Goal: Information Seeking & Learning: Learn about a topic

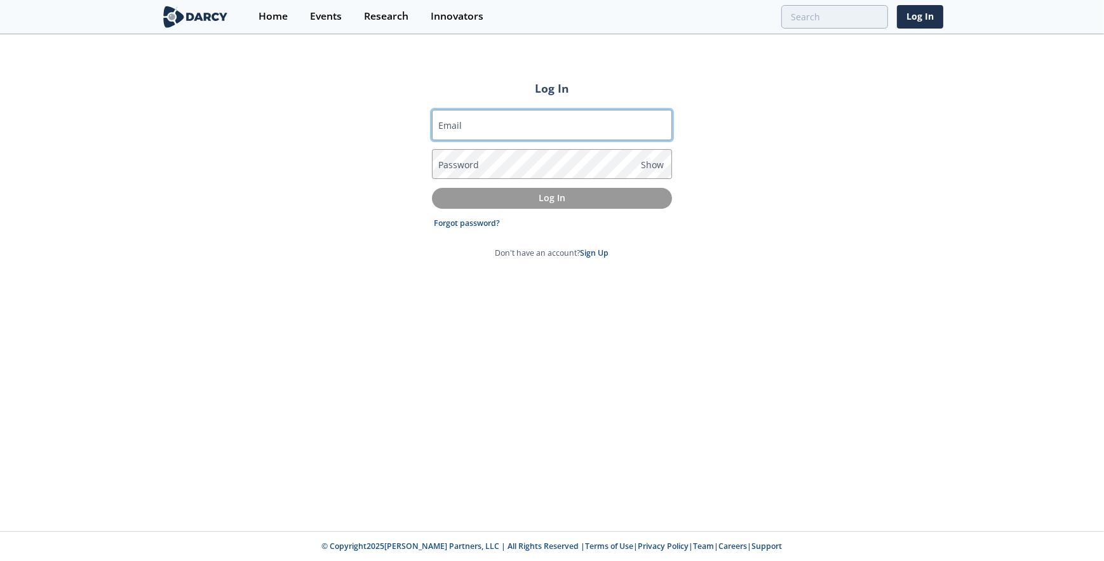
click at [491, 126] on input "Email" at bounding box center [552, 125] width 240 height 30
type input "[PERSON_NAME][EMAIL_ADDRESS][PERSON_NAME][DOMAIN_NAME]"
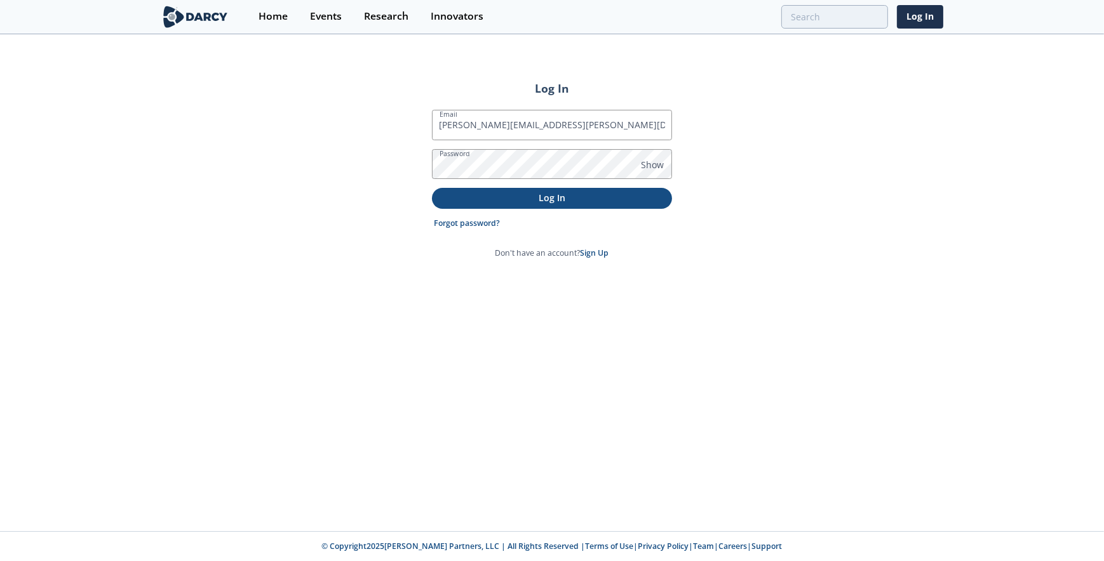
click at [630, 199] on p "Log In" at bounding box center [552, 197] width 222 height 13
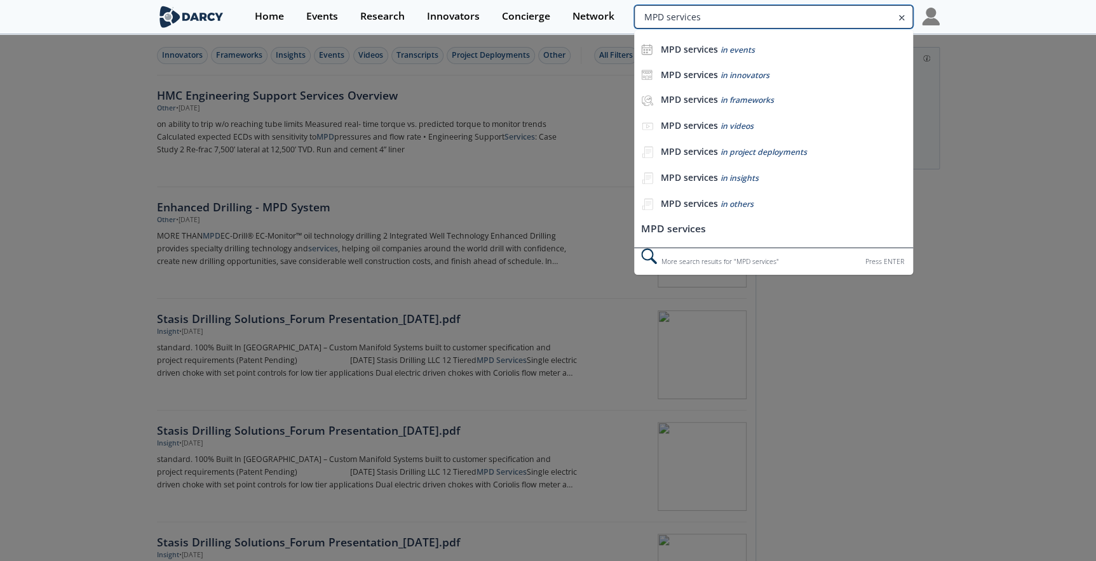
click at [845, 15] on input "MPD services" at bounding box center [773, 16] width 278 height 23
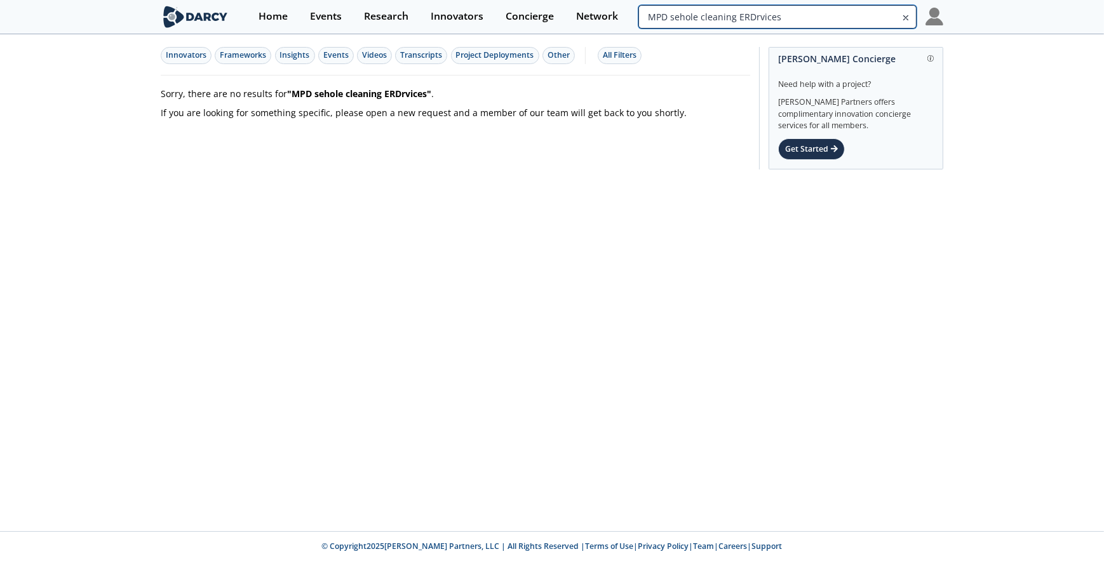
click at [837, 18] on input "MPD sehole cleaning ERDrvices" at bounding box center [777, 16] width 278 height 23
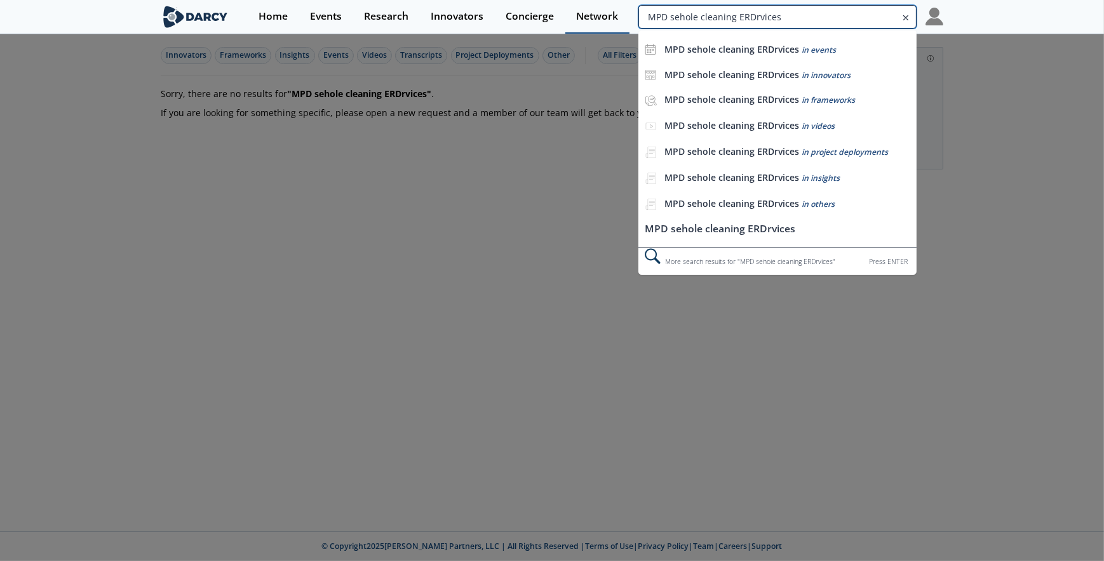
drag, startPoint x: 817, startPoint y: 17, endPoint x: 596, endPoint y: 17, distance: 221.0
click at [596, 17] on div "Home Events Research Innovators Concierge Network MPD sehole cleaning ERDrvices…" at bounding box center [595, 17] width 695 height 34
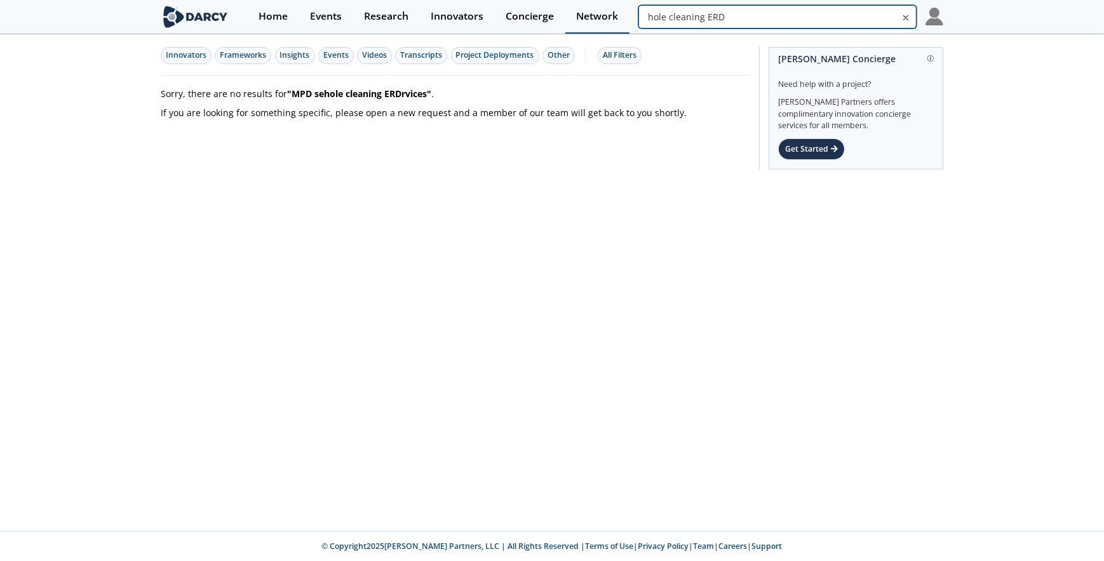
type input "hole cleaning ERD"
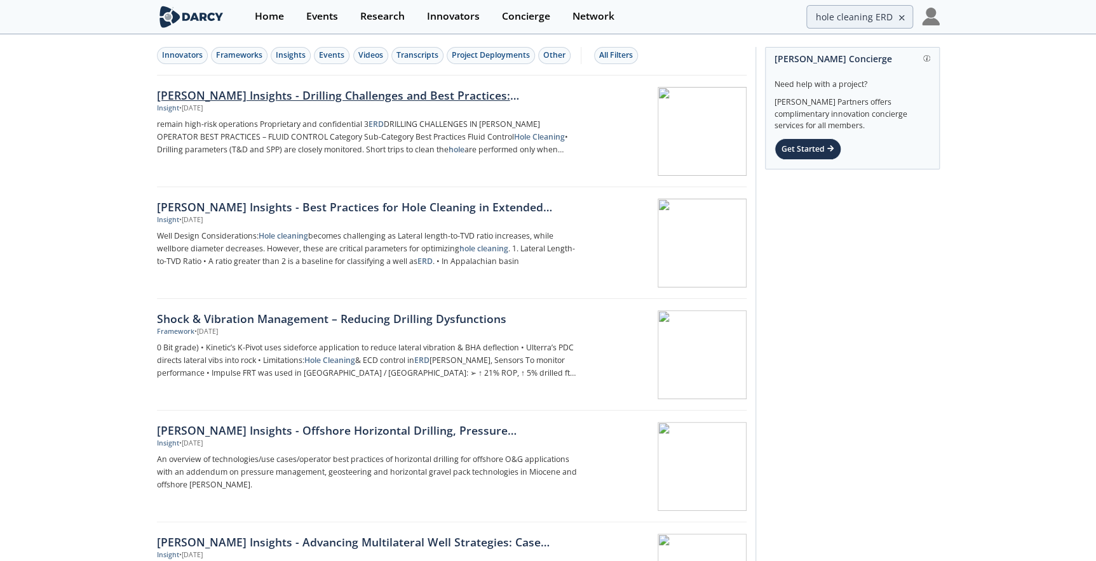
click at [490, 97] on div "[PERSON_NAME] Insights - Drilling Challenges and Best Practices: [PERSON_NAME] …" at bounding box center [367, 95] width 420 height 17
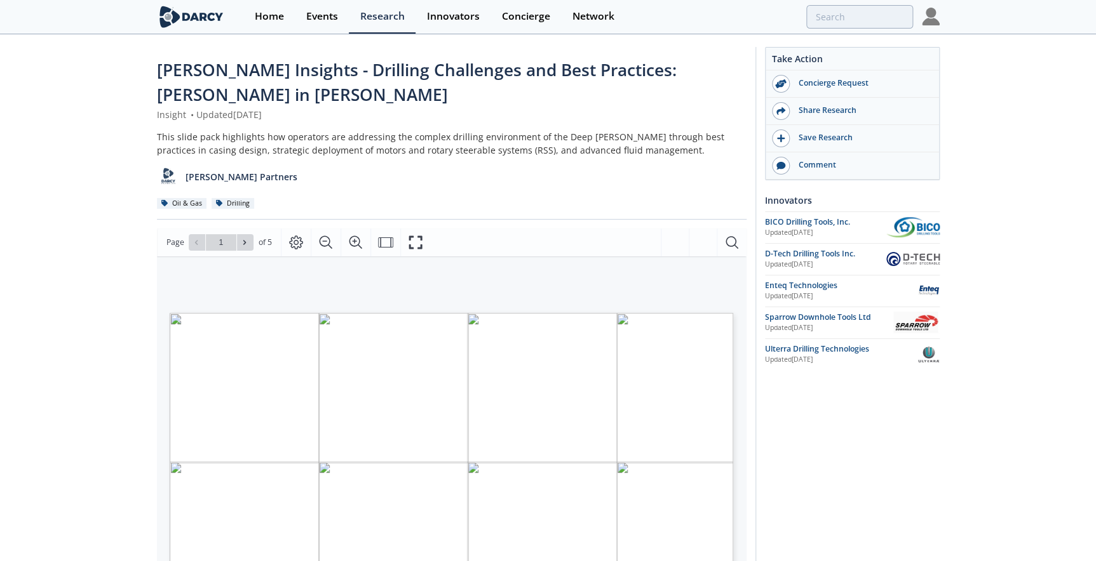
scroll to position [173, 0]
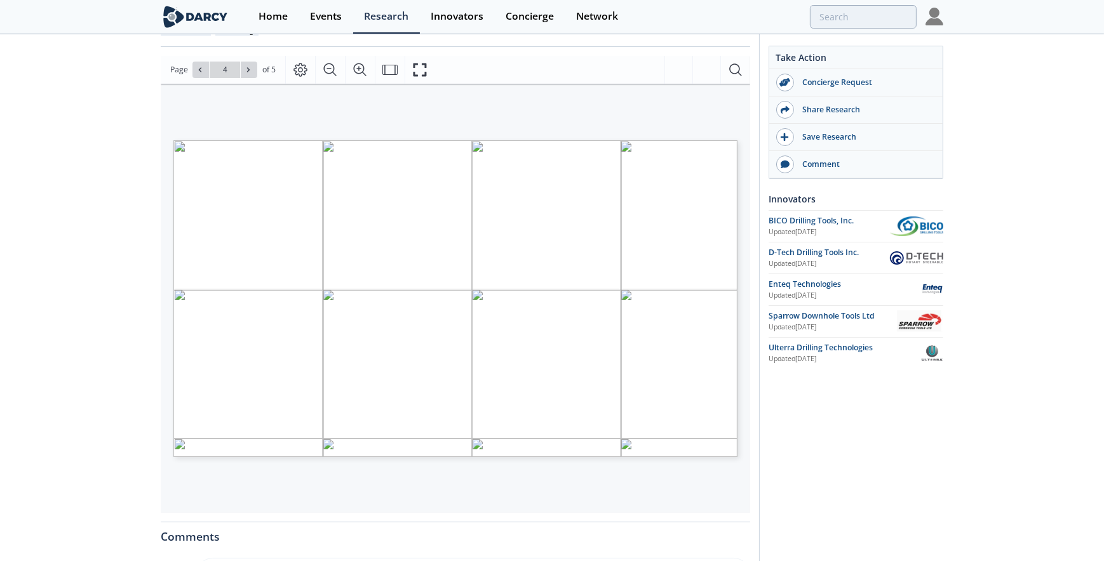
click at [425, 255] on span "ERD Hole Cleaning Best Practices" at bounding box center [391, 256] width 117 height 7
drag, startPoint x: 425, startPoint y: 255, endPoint x: 394, endPoint y: 257, distance: 31.1
click at [394, 257] on span "ERD Hole Cleaning Best Practices" at bounding box center [386, 256] width 117 height 7
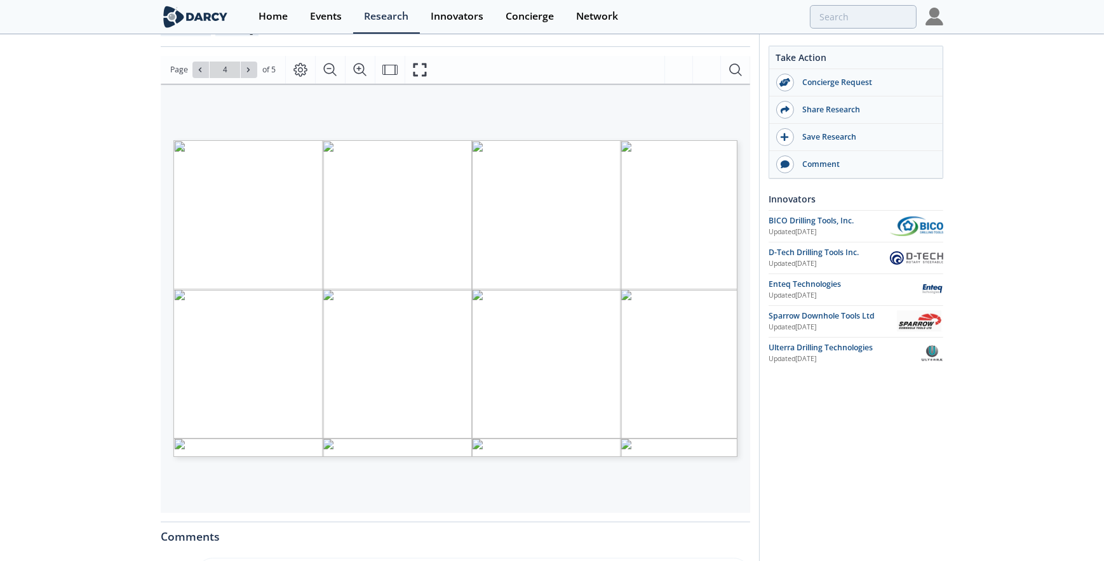
type input "3"
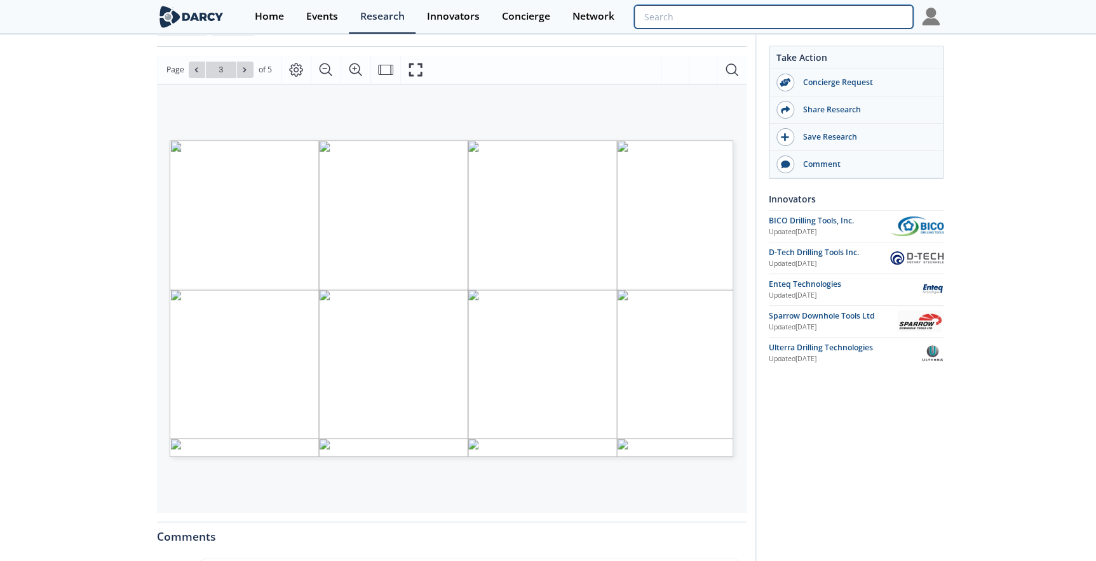
click at [843, 22] on input "search" at bounding box center [773, 16] width 278 height 23
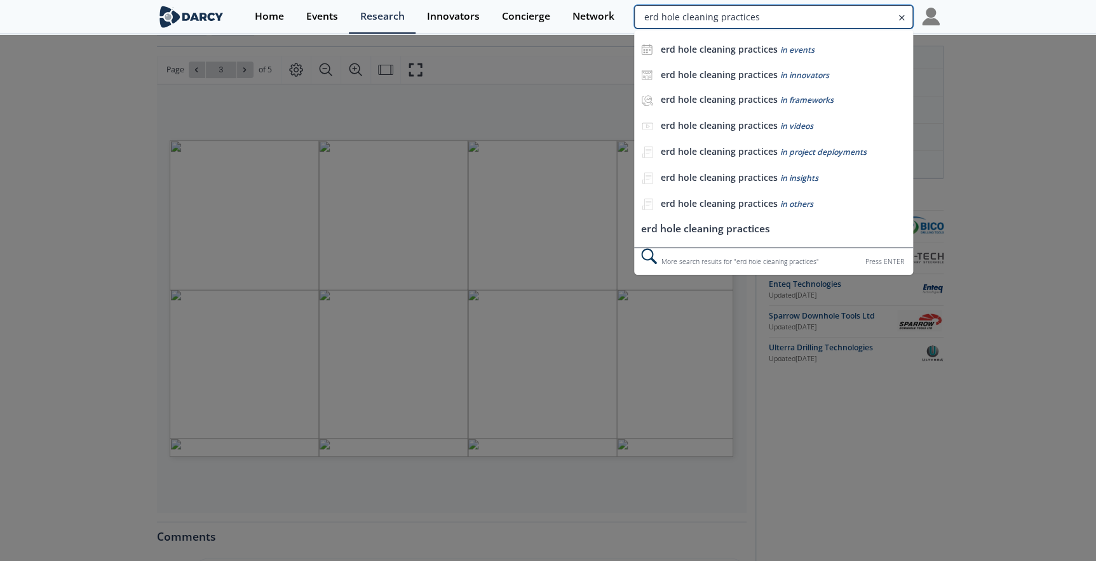
type input "erd hole cleaning practices"
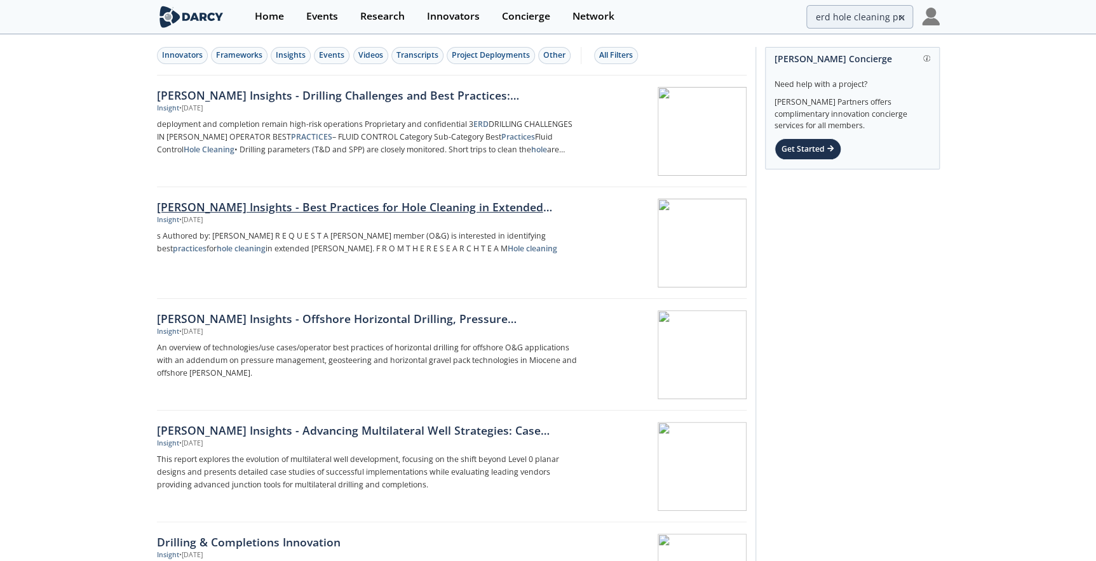
click at [436, 207] on div "[PERSON_NAME] Insights - Best Practices for Hole Cleaning in Extended Reach Dev…" at bounding box center [367, 207] width 420 height 17
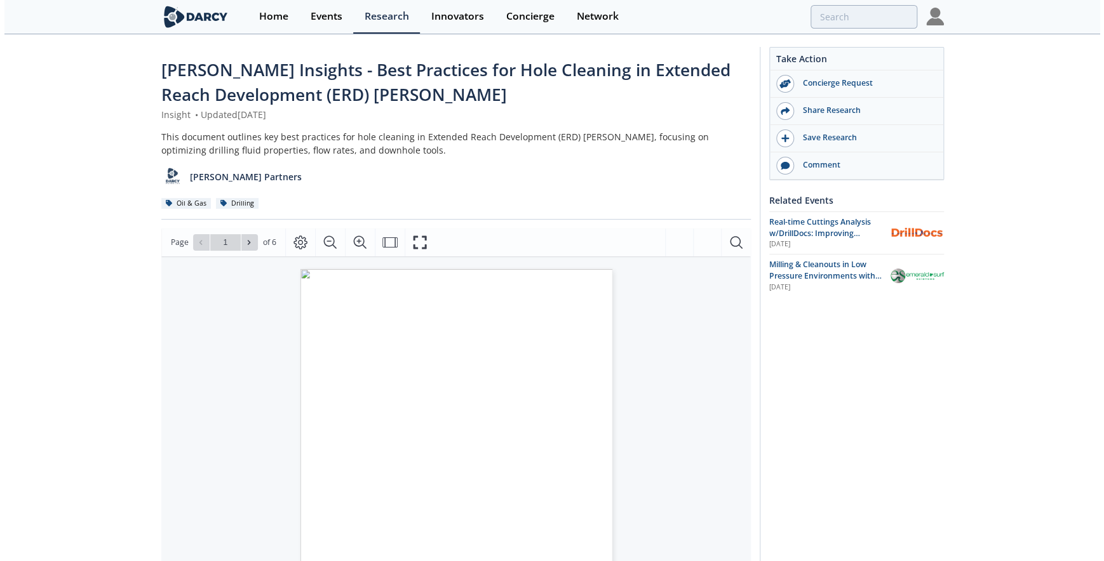
scroll to position [173, 0]
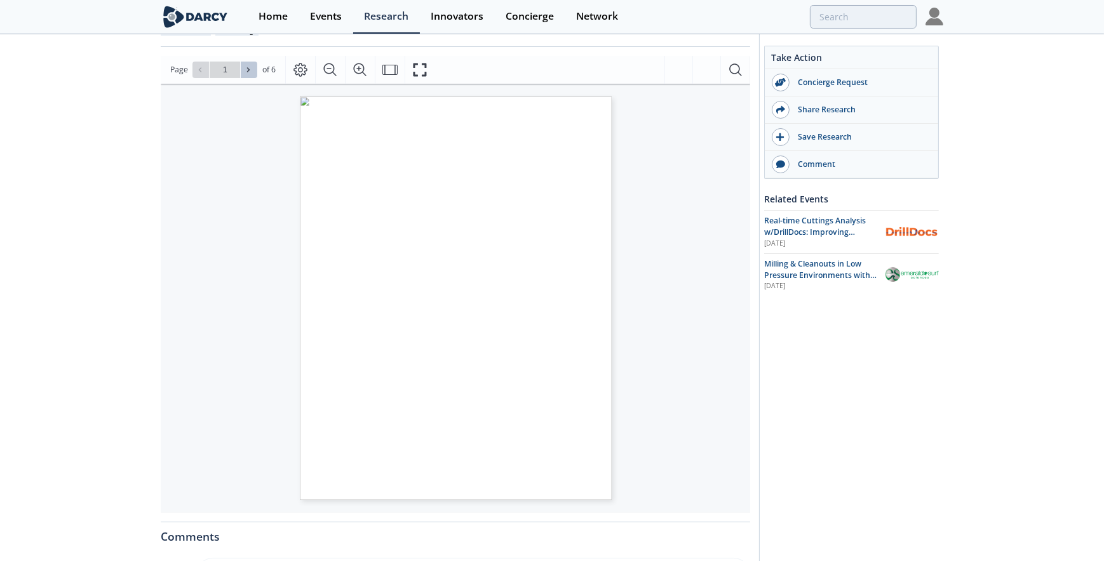
click at [245, 69] on icon at bounding box center [249, 70] width 8 height 8
type input "2"
click at [736, 68] on icon "Search Document" at bounding box center [735, 69] width 15 height 15
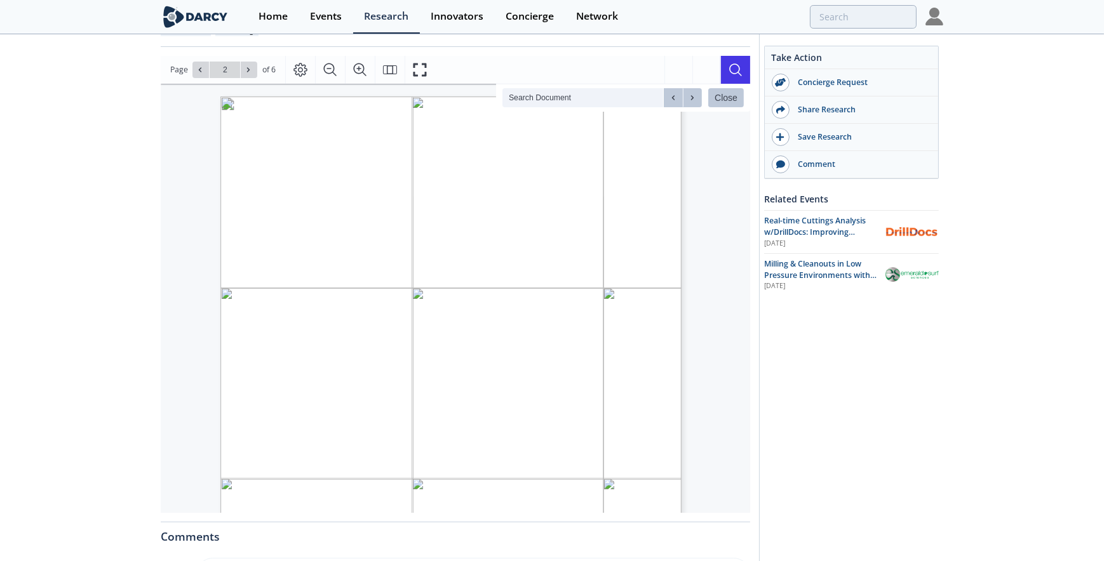
click at [732, 300] on div "2. • Maintain a constant ROP derived using hole cleaning models and balance it …" at bounding box center [455, 389] width 589 height 610
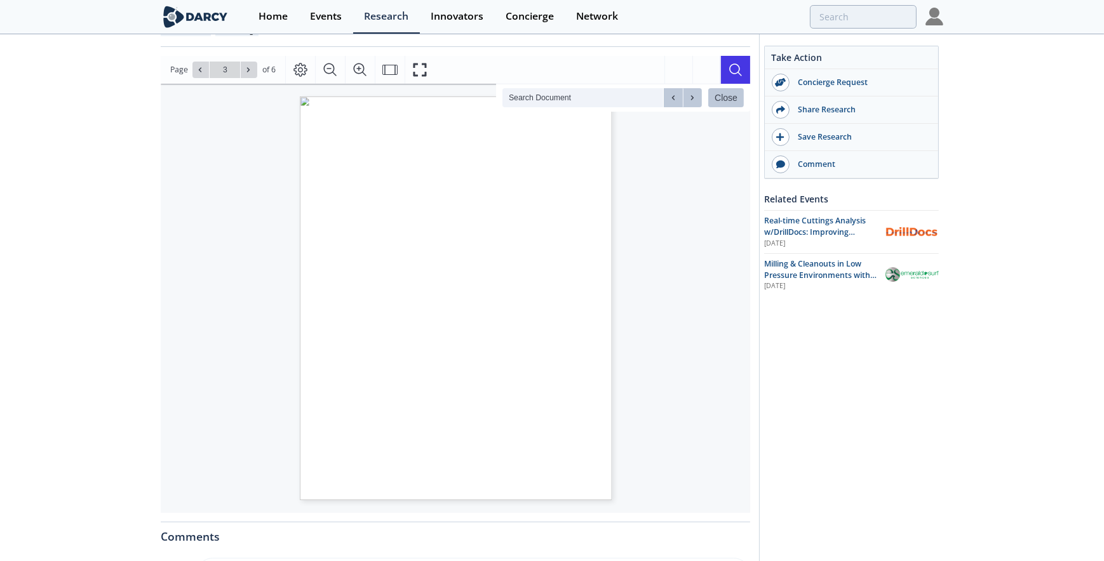
click at [673, 98] on div at bounding box center [683, 97] width 38 height 19
click at [202, 66] on icon at bounding box center [200, 70] width 8 height 8
type input "2"
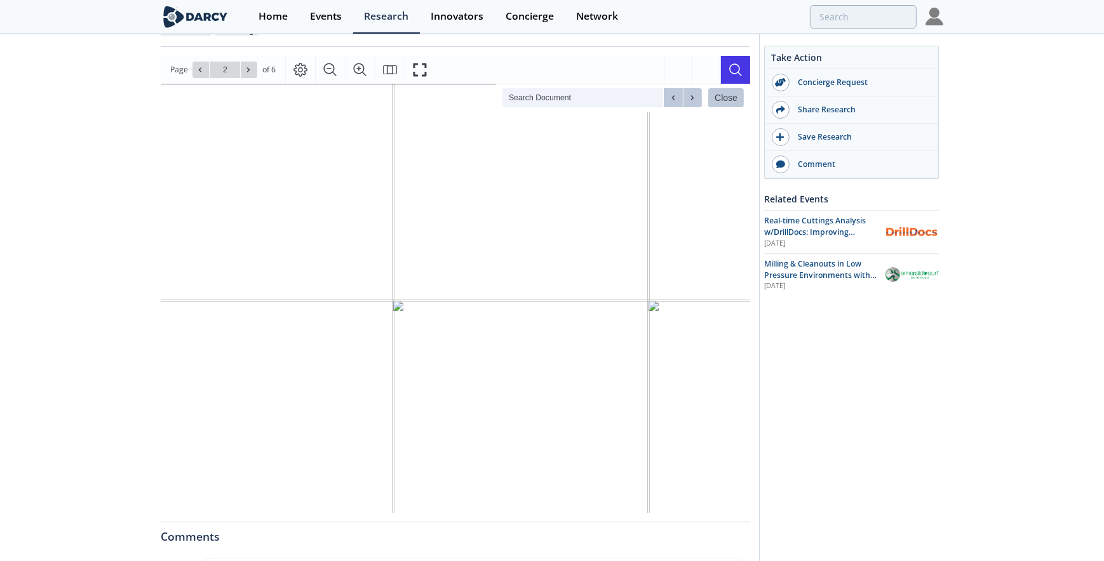
scroll to position [0, 37]
click at [246, 69] on icon at bounding box center [249, 70] width 8 height 8
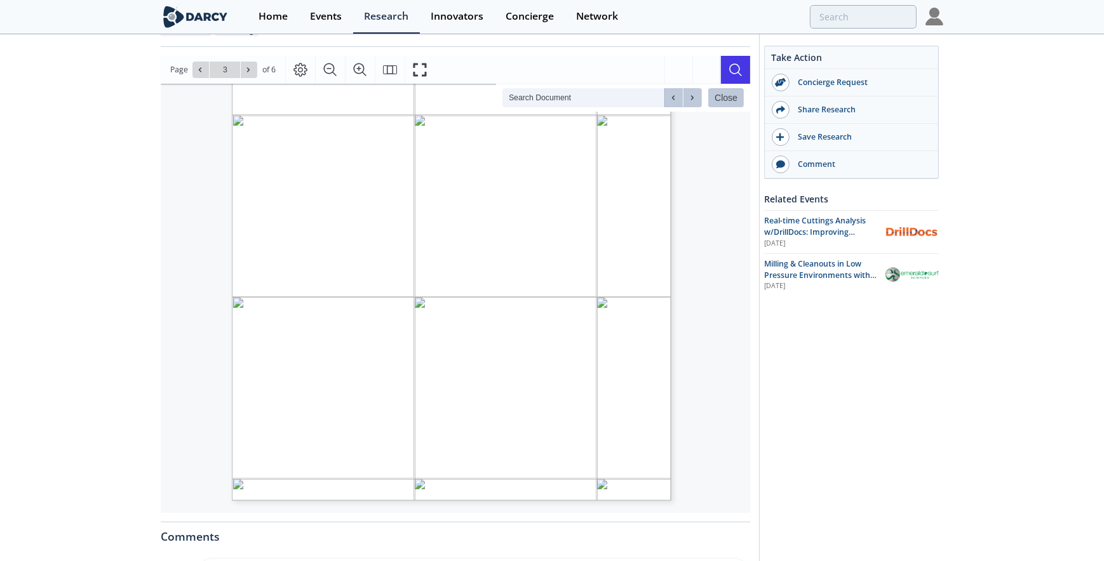
scroll to position [0, 0]
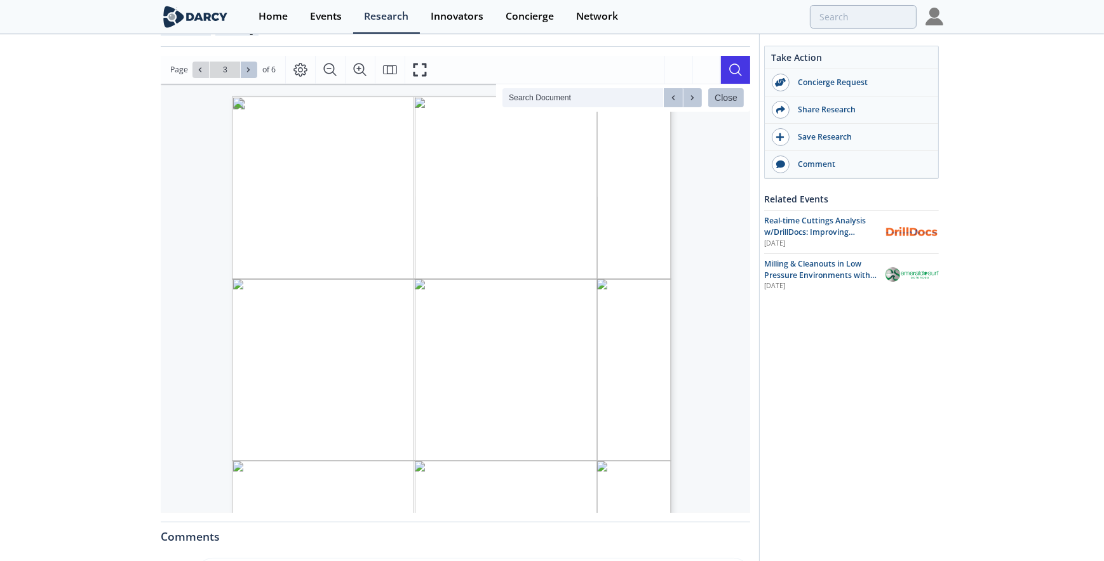
click at [249, 69] on icon at bounding box center [249, 70] width 8 height 8
click at [253, 69] on button at bounding box center [249, 70] width 17 height 17
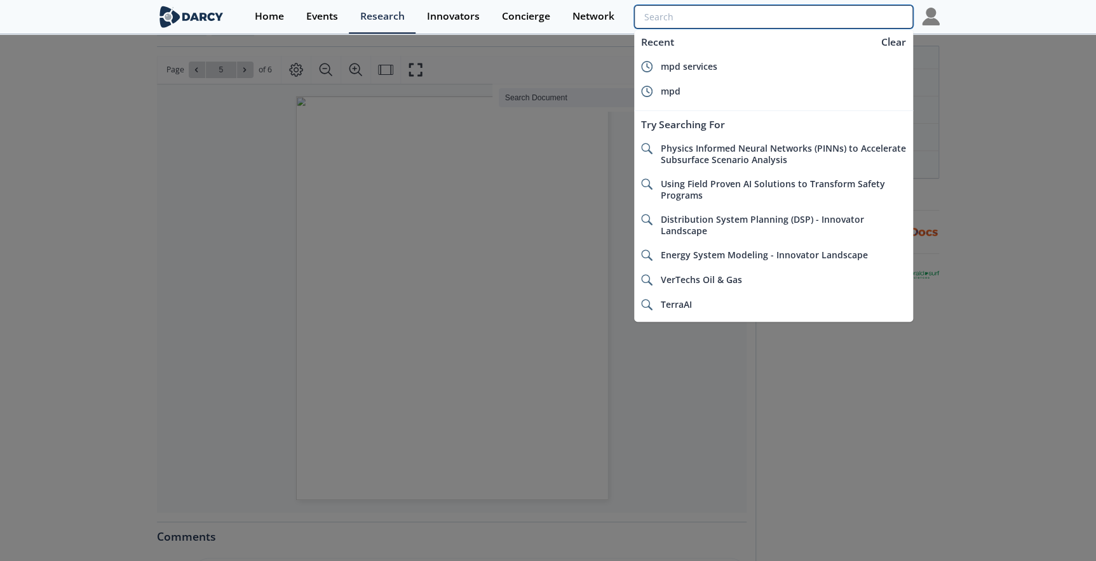
click at [854, 12] on input "search" at bounding box center [773, 16] width 278 height 23
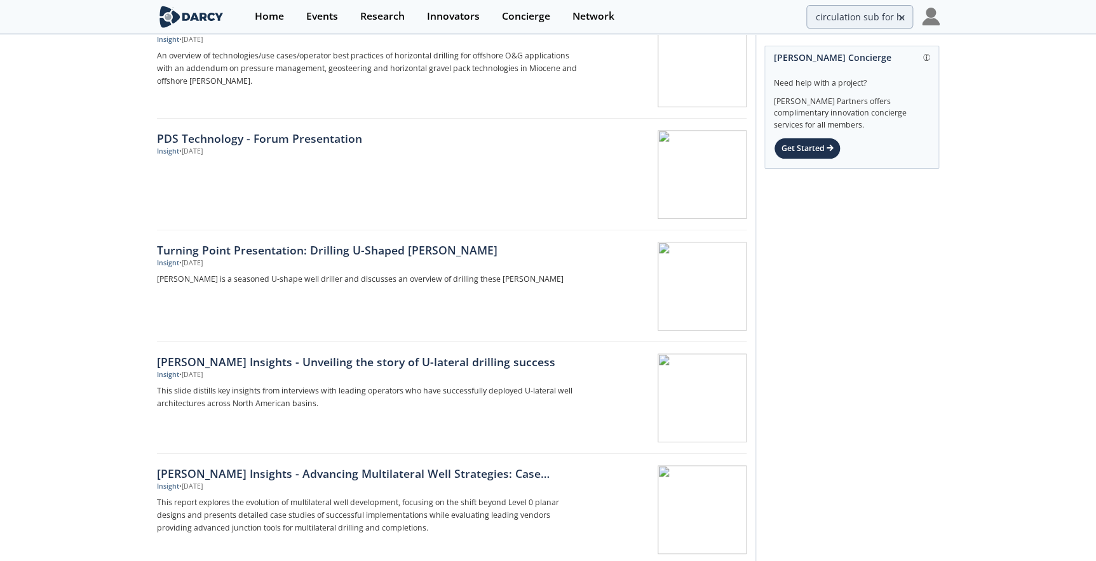
scroll to position [635, 0]
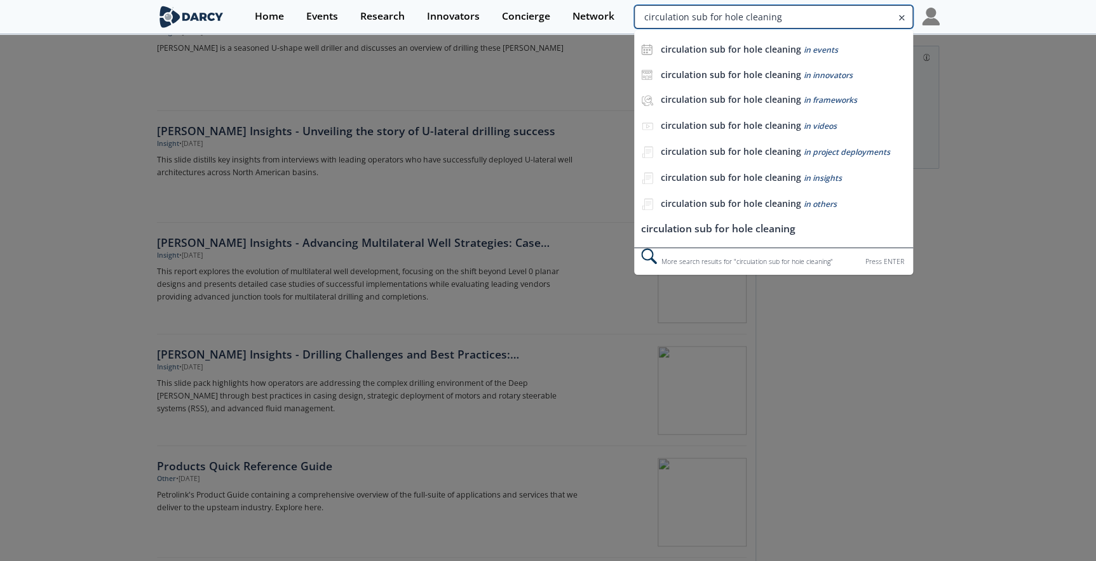
click at [817, 16] on input "circulation sub for hole cleaning" at bounding box center [773, 16] width 278 height 23
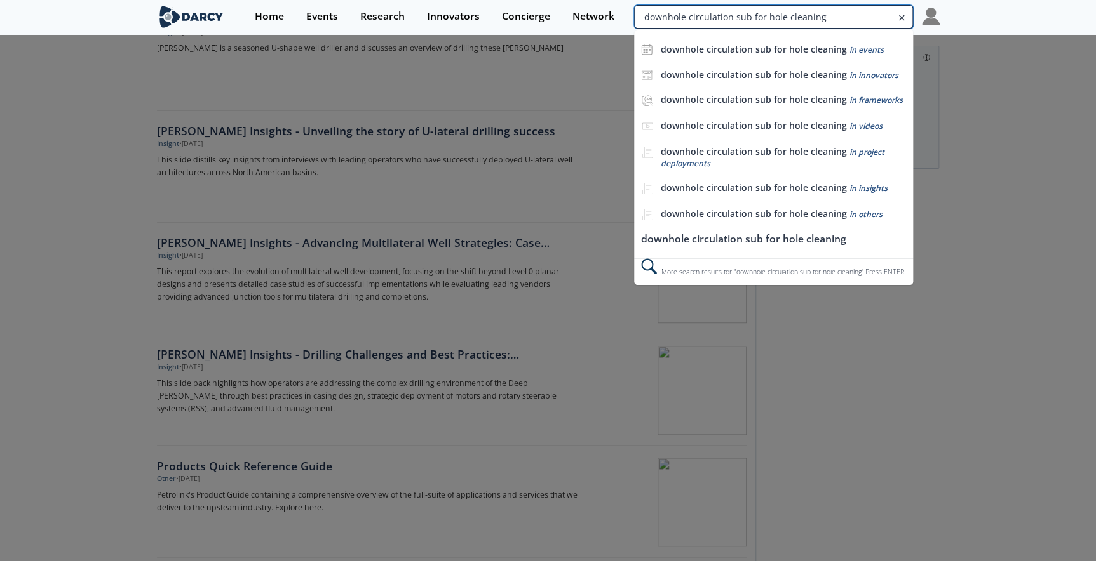
type input "downhole circulation sub for hole cleaning"
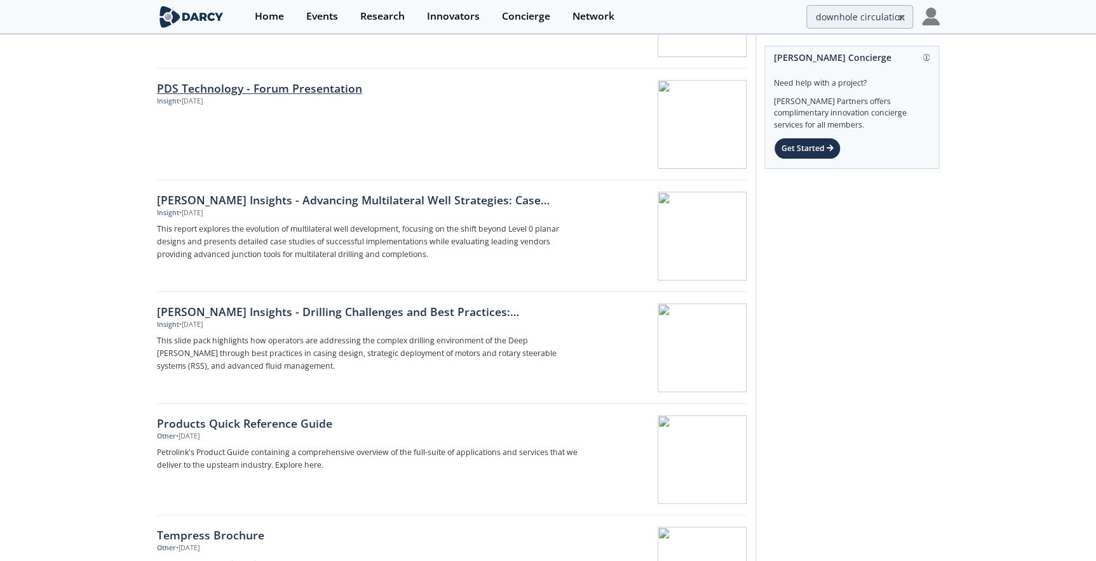
scroll to position [115, 0]
